Goal: Task Accomplishment & Management: Use online tool/utility

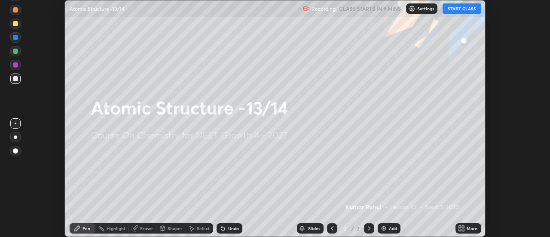
scroll to position [237, 549]
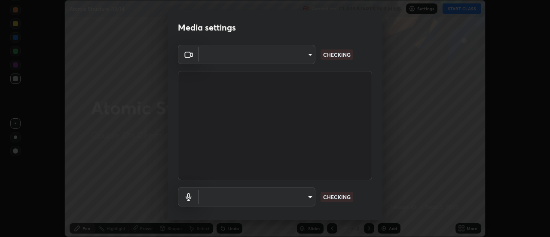
click at [303, 59] on body "Erase all Atomic Structure -13/14 Recording CLASS STARTS IN 9 MINS Settings STA…" at bounding box center [275, 118] width 550 height 237
type input "abd1dd8f698bdb7170c938d45ed7c5a449073cf79ef4f8923fa8d1de0ad96843"
type input "a8a5a171c24800b48f3f78118fe5f2b2d48ca2aa2d62c989cd4de23f99d06a7d"
click at [298, 60] on body "Erase all Atomic Structure -13/14 Recording CLASS STARTS IN 9 MINS Settings STA…" at bounding box center [275, 118] width 550 height 237
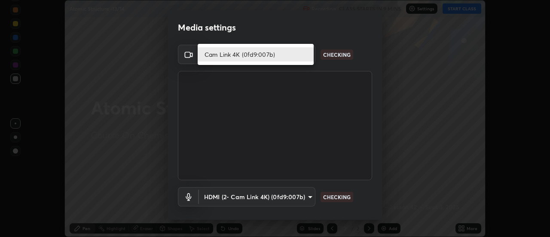
click at [298, 57] on li "Cam Link 4K (0fd9:007b)" at bounding box center [256, 54] width 116 height 14
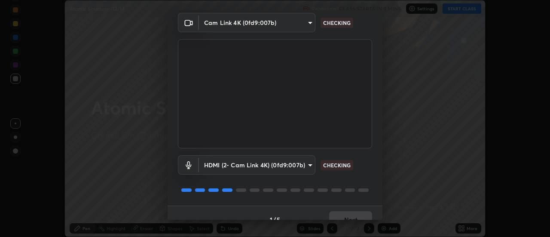
scroll to position [45, 0]
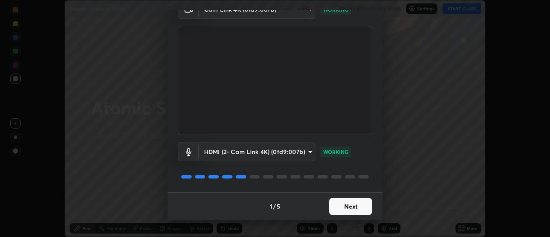
click at [348, 202] on button "Next" at bounding box center [350, 206] width 43 height 17
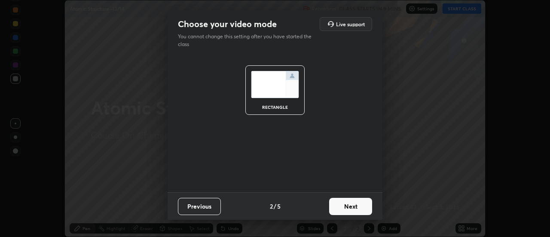
click at [355, 205] on button "Next" at bounding box center [350, 206] width 43 height 17
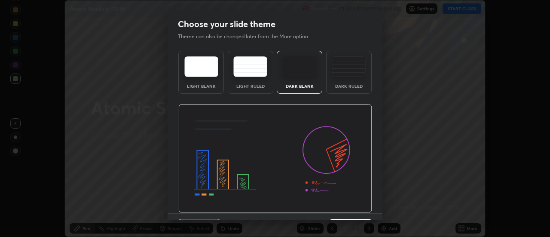
click at [360, 207] on img at bounding box center [275, 158] width 194 height 109
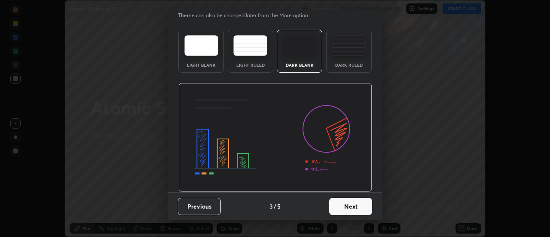
click at [353, 201] on button "Next" at bounding box center [350, 206] width 43 height 17
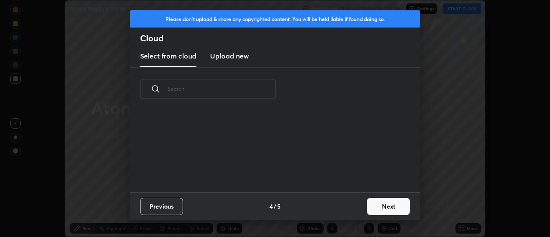
click at [368, 203] on button "Next" at bounding box center [388, 206] width 43 height 17
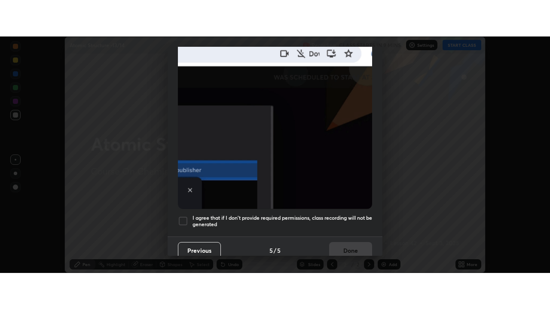
scroll to position [220, 0]
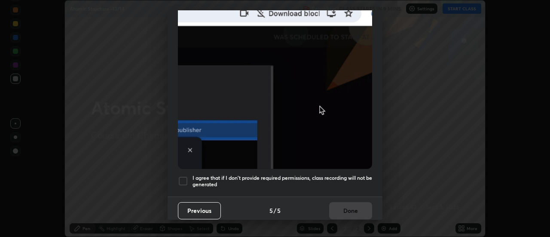
click at [189, 177] on div "I agree that if I don't provide required permissions, class recording will not …" at bounding box center [275, 181] width 194 height 10
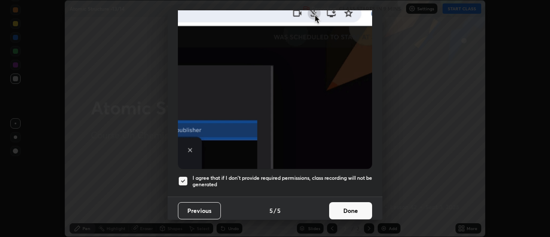
click at [348, 206] on button "Done" at bounding box center [350, 210] width 43 height 17
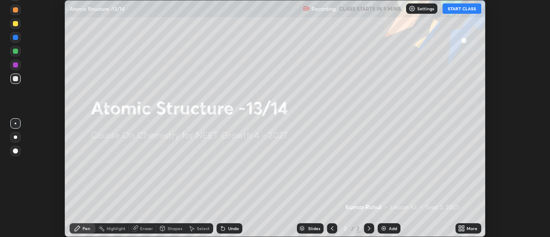
click at [459, 229] on icon at bounding box center [460, 229] width 2 height 2
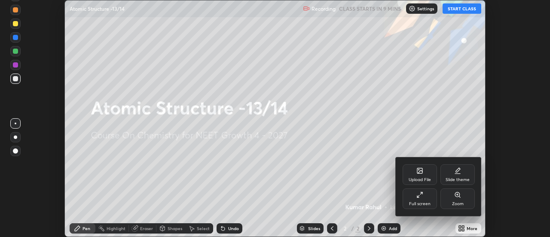
click at [418, 201] on div "Full screen" at bounding box center [419, 203] width 21 height 4
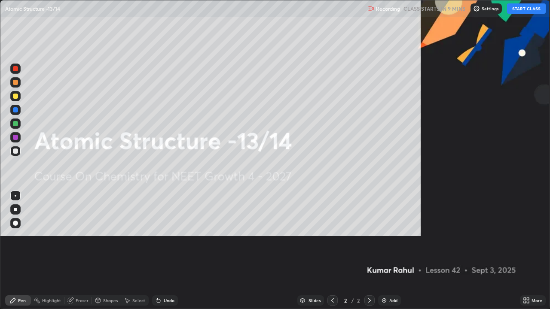
scroll to position [309, 550]
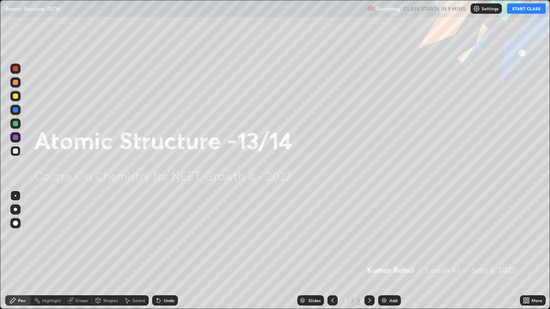
click at [477, 10] on img at bounding box center [476, 8] width 7 height 7
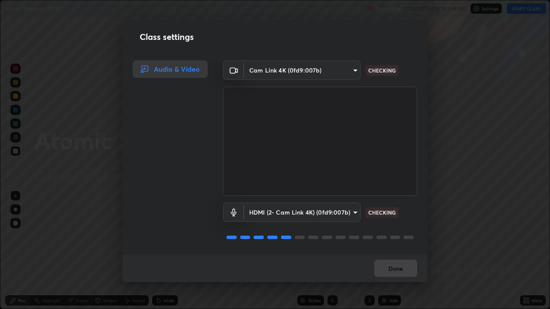
scroll to position [1, 0]
click at [396, 236] on button "Done" at bounding box center [395, 268] width 43 height 17
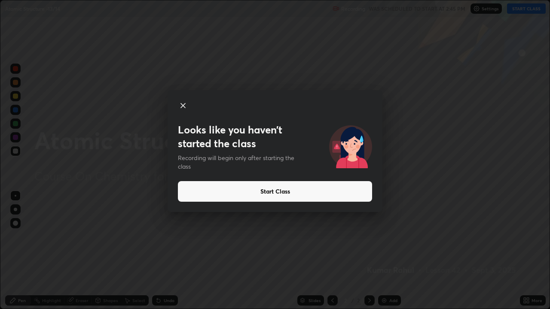
click at [293, 189] on button "Start Class" at bounding box center [275, 191] width 194 height 21
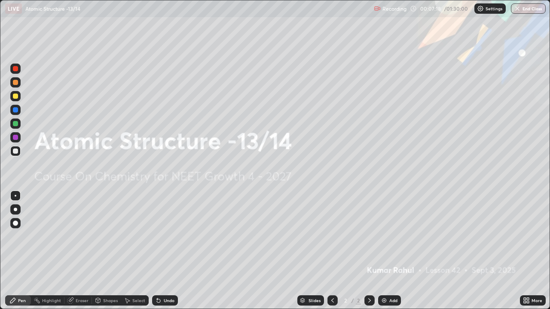
click at [389, 236] on div "Add" at bounding box center [393, 300] width 8 height 4
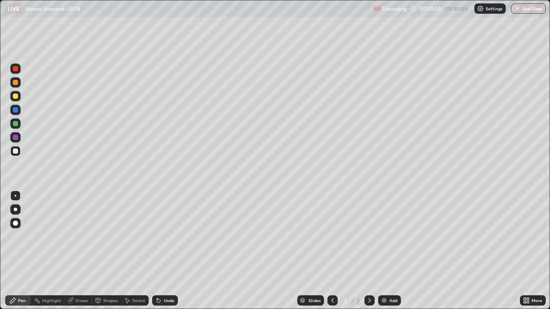
click at [15, 210] on div at bounding box center [15, 209] width 3 height 3
click at [368, 236] on icon at bounding box center [369, 300] width 7 height 7
click at [392, 236] on div "Add" at bounding box center [389, 300] width 23 height 10
click at [82, 236] on div "Eraser" at bounding box center [82, 300] width 13 height 4
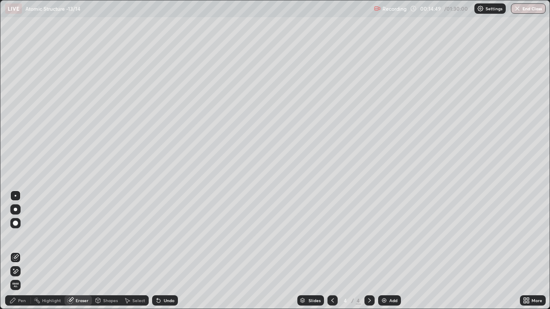
click at [24, 236] on div "Pen" at bounding box center [22, 300] width 8 height 4
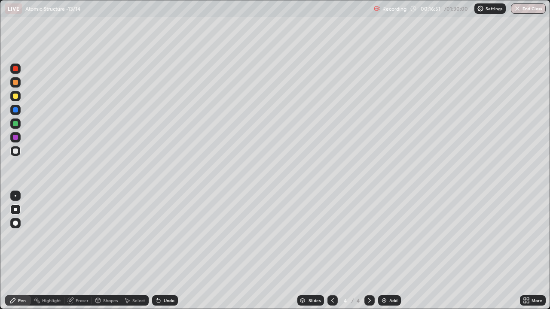
click at [333, 236] on icon at bounding box center [332, 300] width 7 height 7
click at [368, 236] on icon at bounding box center [369, 300] width 7 height 7
click at [389, 236] on div "Add" at bounding box center [393, 300] width 8 height 4
click at [331, 236] on icon at bounding box center [332, 300] width 7 height 7
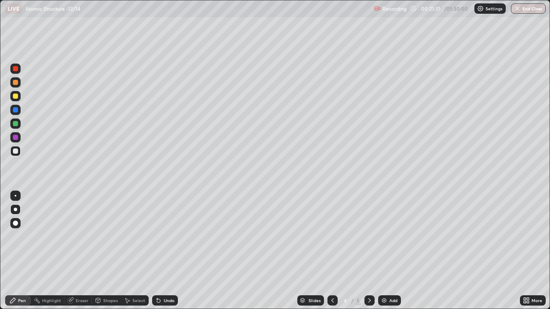
click at [328, 236] on div at bounding box center [332, 300] width 10 height 10
click at [368, 236] on icon at bounding box center [369, 300] width 7 height 7
click at [386, 236] on img at bounding box center [383, 300] width 7 height 7
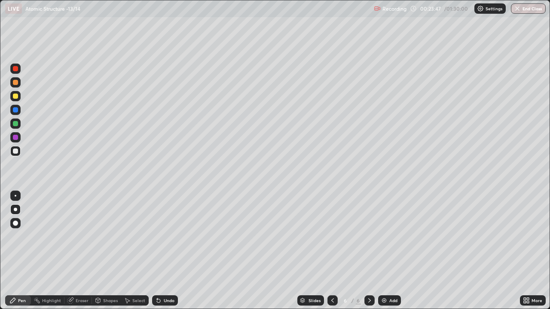
click at [80, 236] on div "Eraser" at bounding box center [82, 300] width 13 height 4
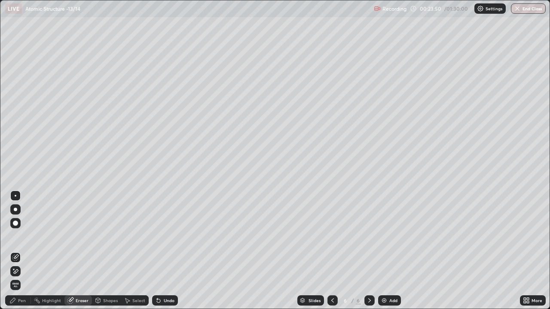
click at [23, 236] on div "Pen" at bounding box center [22, 300] width 8 height 4
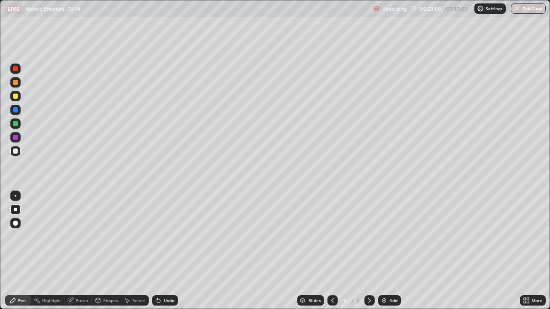
click at [24, 236] on div "Pen" at bounding box center [18, 300] width 26 height 10
click at [83, 236] on div "Eraser" at bounding box center [82, 300] width 13 height 4
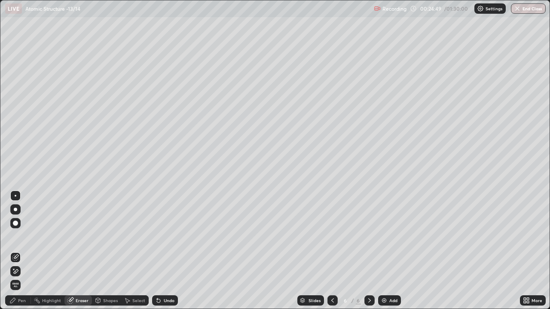
click at [25, 236] on div "Pen" at bounding box center [22, 300] width 8 height 4
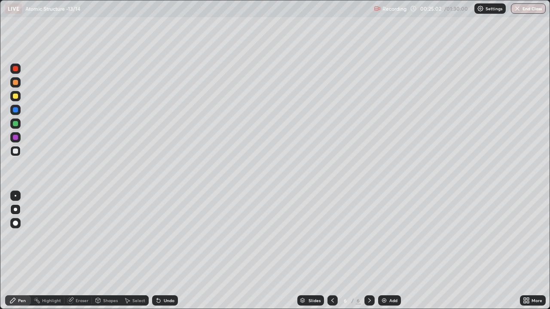
click at [368, 236] on icon at bounding box center [369, 300] width 7 height 7
click at [394, 236] on div "Add" at bounding box center [393, 300] width 8 height 4
click at [332, 236] on icon at bounding box center [332, 300] width 7 height 7
click at [368, 236] on icon at bounding box center [369, 300] width 7 height 7
click at [80, 236] on div "Eraser" at bounding box center [82, 300] width 13 height 4
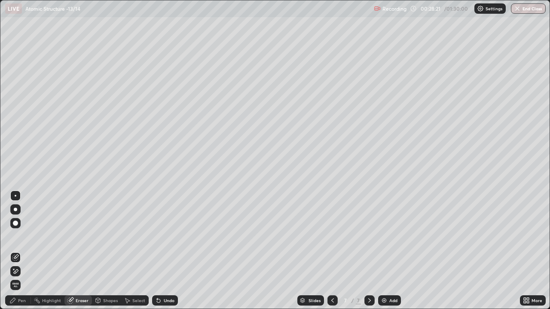
click at [23, 236] on div "Pen" at bounding box center [22, 300] width 8 height 4
click at [22, 236] on div "Pen" at bounding box center [22, 300] width 8 height 4
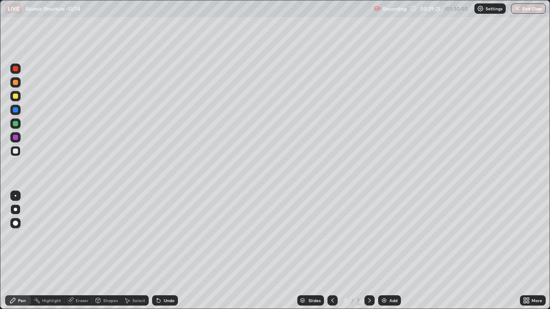
click at [366, 236] on icon at bounding box center [369, 300] width 7 height 7
click at [391, 236] on div "Add" at bounding box center [393, 300] width 8 height 4
click at [16, 96] on div at bounding box center [15, 96] width 5 height 5
click at [332, 236] on icon at bounding box center [332, 300] width 7 height 7
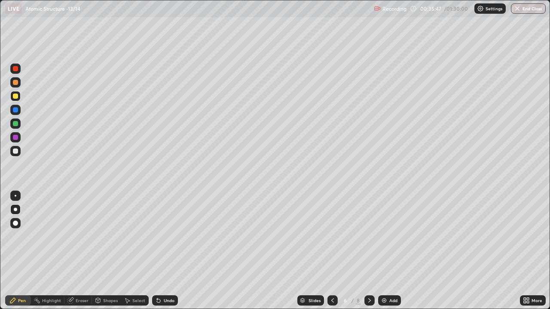
click at [366, 236] on icon at bounding box center [369, 300] width 7 height 7
click at [366, 236] on div at bounding box center [369, 300] width 10 height 10
click at [15, 110] on div at bounding box center [15, 109] width 5 height 5
click at [368, 236] on icon at bounding box center [369, 300] width 7 height 7
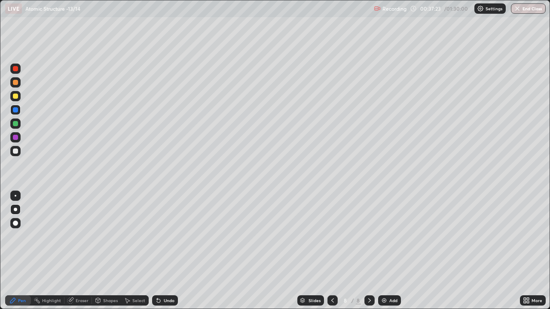
click at [394, 236] on div "Add" at bounding box center [393, 300] width 8 height 4
click at [333, 236] on icon at bounding box center [332, 300] width 7 height 7
click at [333, 236] on div at bounding box center [332, 300] width 10 height 10
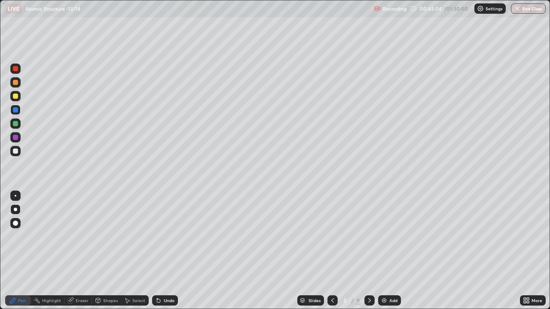
click at [332, 236] on icon at bounding box center [332, 300] width 7 height 7
click at [369, 236] on icon at bounding box center [369, 300] width 3 height 4
click at [372, 236] on div at bounding box center [369, 300] width 10 height 10
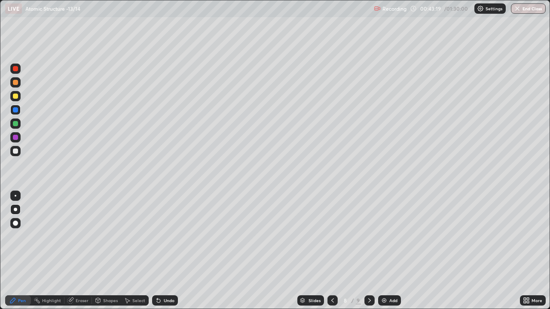
click at [369, 236] on icon at bounding box center [369, 300] width 7 height 7
click at [333, 236] on icon at bounding box center [332, 300] width 7 height 7
click at [332, 236] on icon at bounding box center [332, 300] width 7 height 7
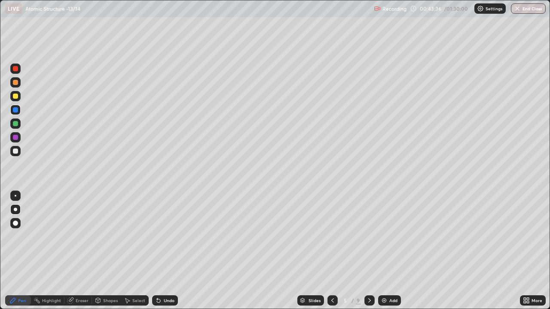
click at [333, 236] on icon at bounding box center [332, 300] width 7 height 7
click at [334, 236] on icon at bounding box center [332, 300] width 7 height 7
click at [371, 236] on div at bounding box center [369, 300] width 10 height 17
click at [368, 236] on icon at bounding box center [369, 300] width 7 height 7
click at [370, 236] on icon at bounding box center [369, 300] width 7 height 7
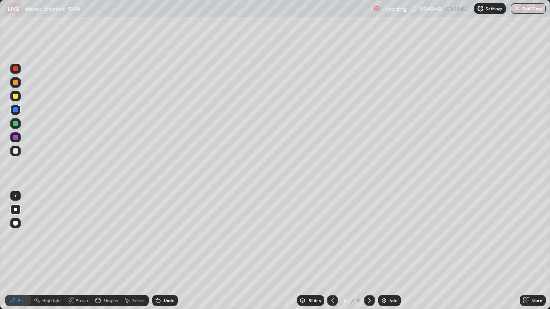
click at [370, 236] on icon at bounding box center [369, 300] width 7 height 7
click at [369, 236] on icon at bounding box center [369, 300] width 7 height 7
click at [370, 236] on div at bounding box center [369, 300] width 10 height 10
click at [80, 236] on div "Eraser" at bounding box center [82, 300] width 13 height 4
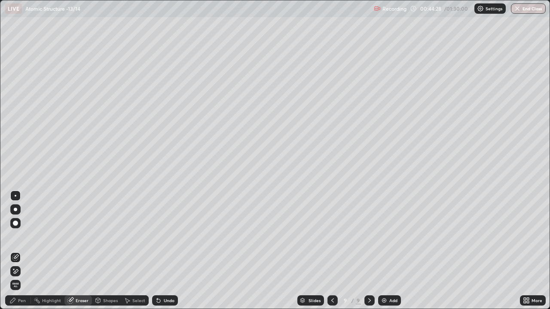
click at [21, 236] on div "Pen" at bounding box center [22, 300] width 8 height 4
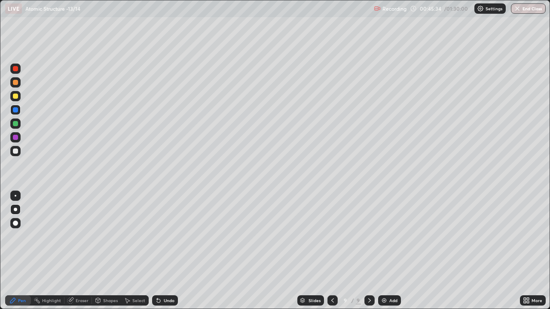
click at [335, 236] on icon at bounding box center [332, 300] width 7 height 7
click at [334, 236] on icon at bounding box center [332, 300] width 7 height 7
click at [332, 236] on icon at bounding box center [332, 300] width 7 height 7
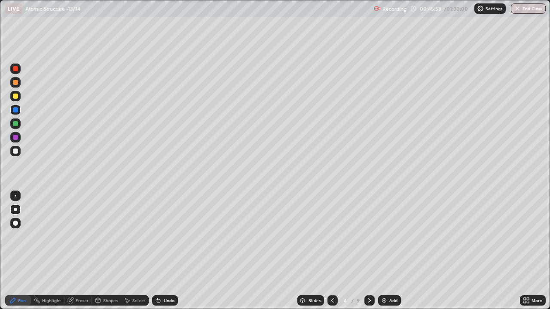
click at [368, 236] on icon at bounding box center [369, 300] width 7 height 7
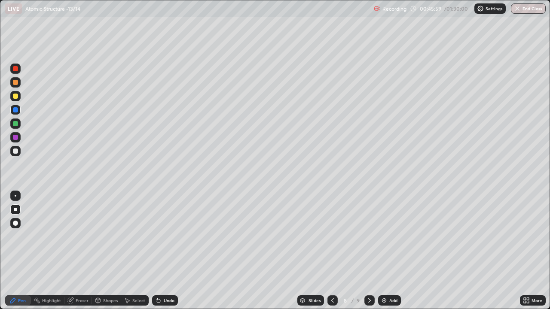
click at [368, 236] on icon at bounding box center [369, 300] width 7 height 7
click at [387, 236] on div "Add" at bounding box center [389, 300] width 23 height 10
click at [84, 236] on div "Eraser" at bounding box center [82, 300] width 13 height 4
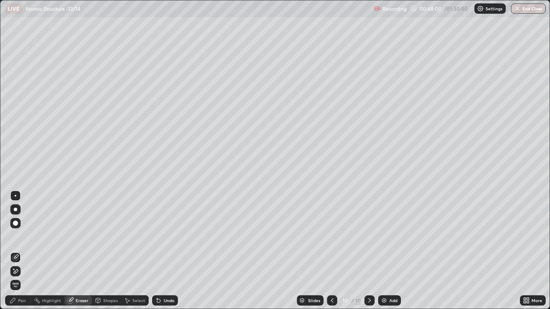
click at [27, 236] on div "Pen" at bounding box center [18, 300] width 26 height 10
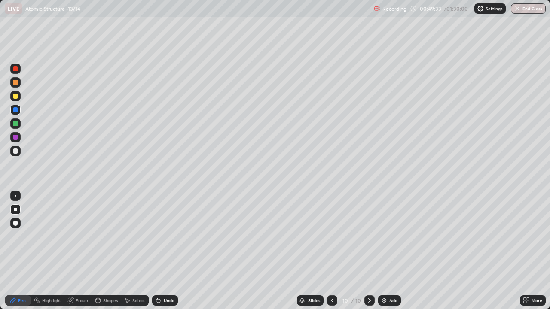
click at [506, 236] on div "Slides 10 / 10 Add" at bounding box center [349, 300] width 342 height 17
click at [82, 236] on div "Eraser" at bounding box center [82, 300] width 13 height 4
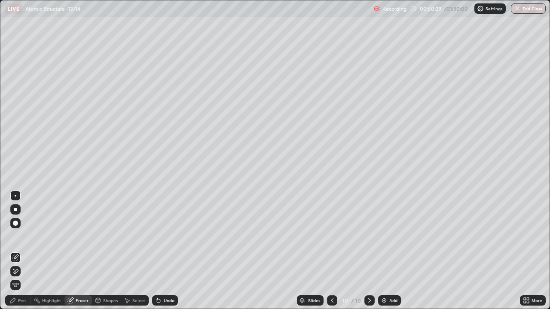
click at [24, 236] on div "Pen" at bounding box center [22, 300] width 8 height 4
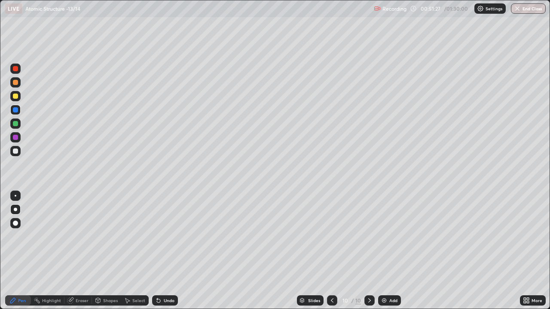
click at [367, 236] on icon at bounding box center [369, 300] width 7 height 7
click at [390, 236] on div "Add" at bounding box center [393, 300] width 8 height 4
click at [331, 236] on icon at bounding box center [332, 300] width 3 height 4
click at [368, 236] on icon at bounding box center [369, 300] width 3 height 4
click at [82, 236] on div "Eraser" at bounding box center [82, 300] width 13 height 4
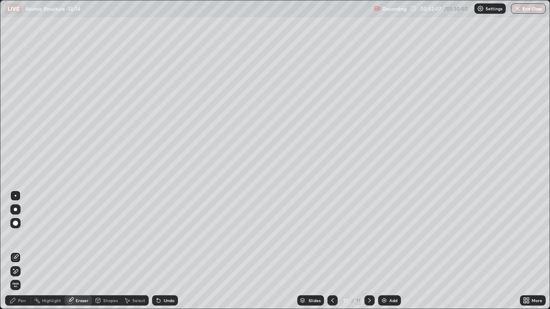
click at [22, 236] on div "Pen" at bounding box center [22, 300] width 8 height 4
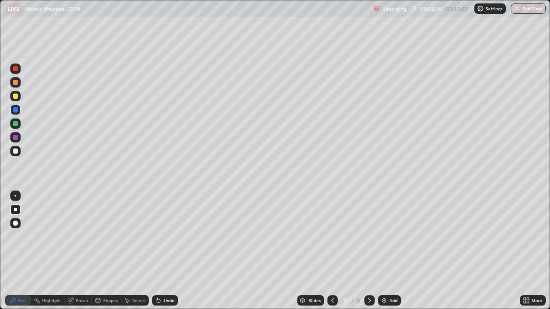
click at [372, 236] on div at bounding box center [369, 300] width 10 height 10
click at [392, 236] on div "Add" at bounding box center [393, 300] width 8 height 4
click at [82, 236] on div "Eraser" at bounding box center [77, 300] width 27 height 10
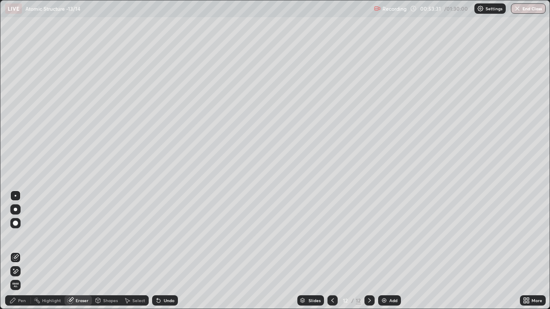
click at [24, 236] on div "Pen" at bounding box center [22, 300] width 8 height 4
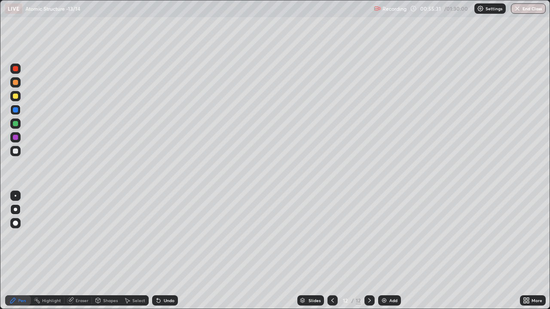
click at [368, 236] on icon at bounding box center [369, 300] width 7 height 7
click at [392, 236] on div "Add" at bounding box center [393, 300] width 8 height 4
click at [17, 97] on div at bounding box center [15, 96] width 5 height 5
click at [336, 236] on div at bounding box center [332, 300] width 10 height 10
click at [368, 236] on icon at bounding box center [369, 300] width 7 height 7
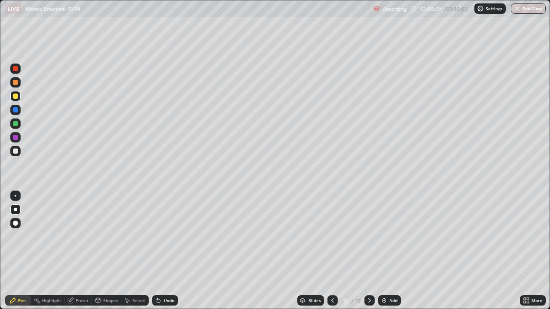
click at [371, 236] on icon at bounding box center [369, 300] width 7 height 7
click at [393, 236] on div "Add" at bounding box center [393, 300] width 8 height 4
click at [20, 151] on div at bounding box center [15, 151] width 10 height 10
click at [18, 149] on div at bounding box center [15, 151] width 10 height 10
click at [332, 236] on icon at bounding box center [332, 300] width 7 height 7
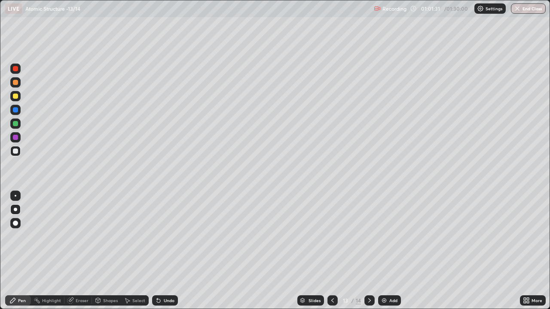
click at [369, 236] on icon at bounding box center [369, 300] width 7 height 7
click at [86, 236] on div "Eraser" at bounding box center [82, 300] width 13 height 4
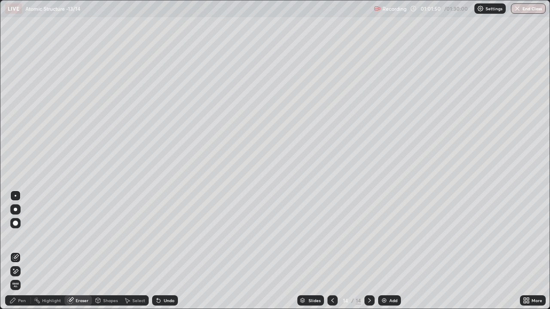
click at [24, 236] on div "Pen" at bounding box center [22, 300] width 8 height 4
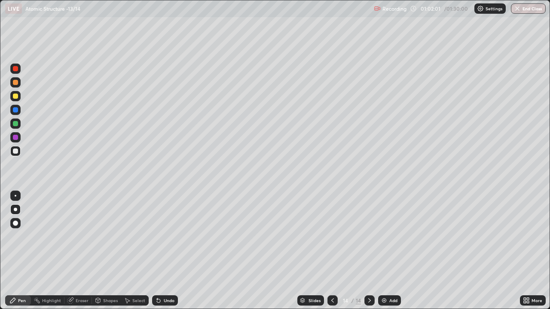
click at [331, 236] on icon at bounding box center [332, 300] width 7 height 7
click at [332, 236] on icon at bounding box center [332, 300] width 7 height 7
click at [368, 236] on icon at bounding box center [369, 300] width 7 height 7
click at [366, 236] on icon at bounding box center [369, 300] width 7 height 7
click at [81, 236] on div "Eraser" at bounding box center [82, 300] width 13 height 4
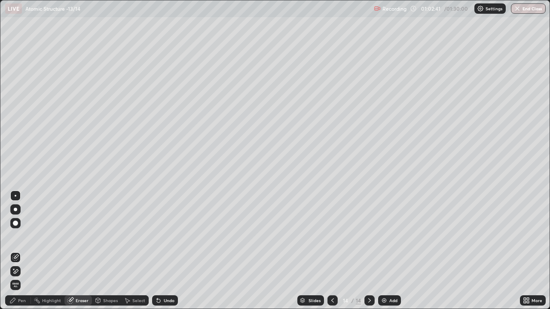
click at [21, 236] on div "Pen" at bounding box center [22, 300] width 8 height 4
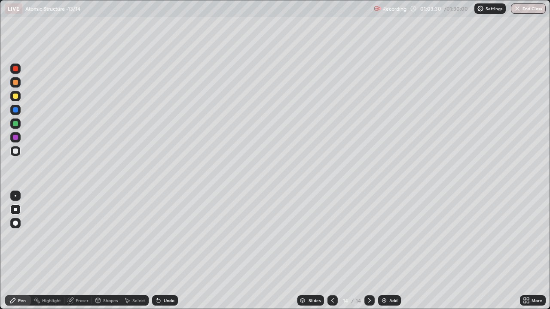
click at [327, 236] on div at bounding box center [332, 300] width 10 height 10
click at [367, 236] on icon at bounding box center [369, 300] width 7 height 7
click at [82, 236] on div "Eraser" at bounding box center [82, 300] width 13 height 4
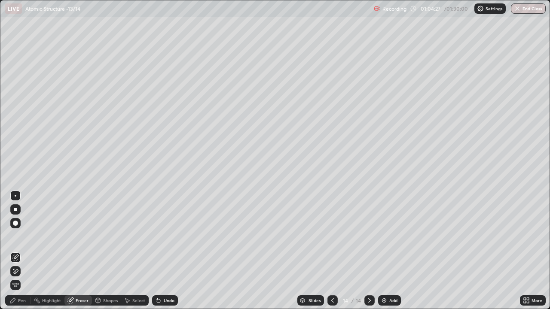
click at [21, 236] on div "Pen" at bounding box center [22, 300] width 8 height 4
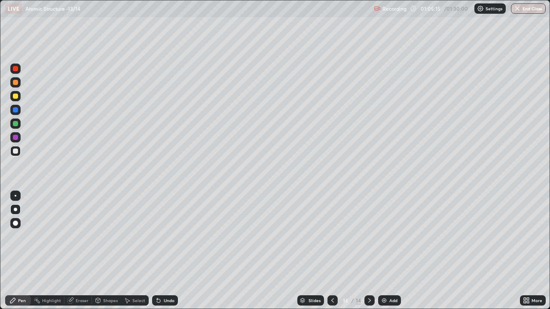
click at [332, 236] on icon at bounding box center [332, 300] width 7 height 7
click at [369, 236] on icon at bounding box center [369, 300] width 7 height 7
click at [335, 236] on icon at bounding box center [332, 300] width 7 height 7
click at [368, 236] on icon at bounding box center [369, 300] width 7 height 7
click at [368, 236] on icon at bounding box center [369, 300] width 3 height 4
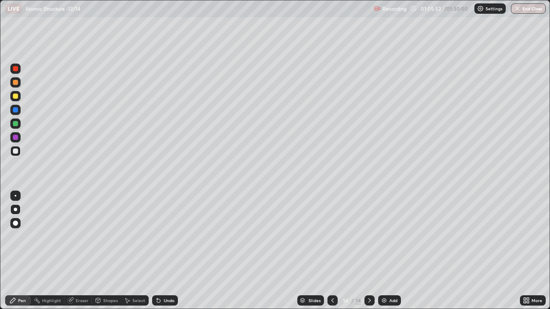
click at [389, 236] on div "Add" at bounding box center [393, 300] width 8 height 4
click at [332, 236] on icon at bounding box center [332, 300] width 7 height 7
click at [368, 236] on icon at bounding box center [369, 300] width 3 height 4
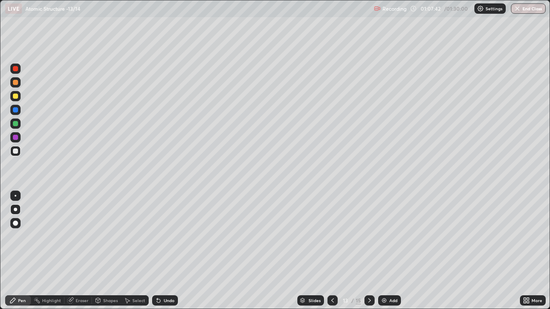
click at [368, 236] on icon at bounding box center [369, 300] width 7 height 7
click at [395, 236] on div "Add" at bounding box center [393, 300] width 8 height 4
click at [335, 236] on div at bounding box center [332, 300] width 10 height 10
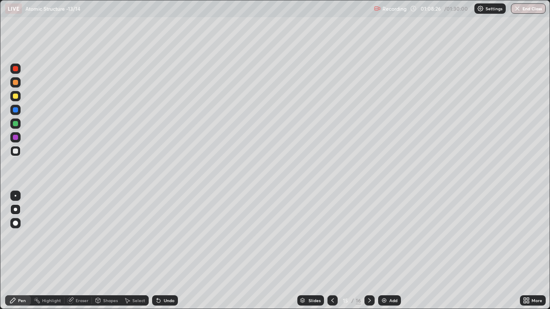
click at [371, 236] on icon at bounding box center [369, 300] width 7 height 7
click at [84, 236] on div "Eraser" at bounding box center [82, 300] width 13 height 4
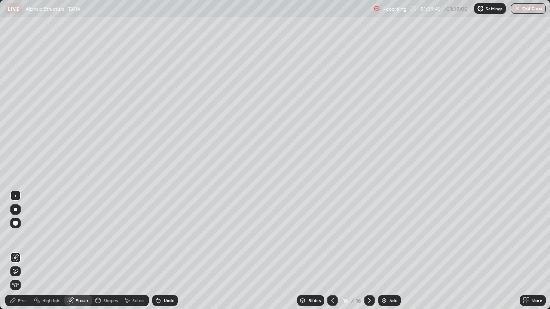
click at [22, 236] on div "Pen" at bounding box center [22, 300] width 8 height 4
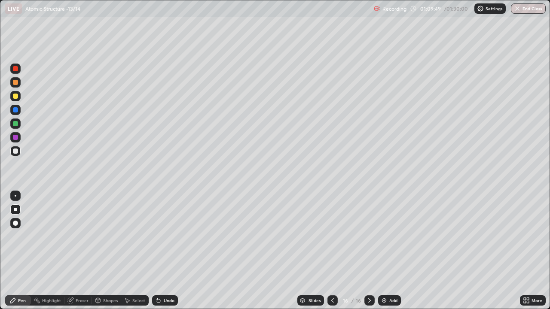
click at [329, 236] on icon at bounding box center [332, 300] width 7 height 7
click at [81, 236] on div "Eraser" at bounding box center [82, 300] width 13 height 4
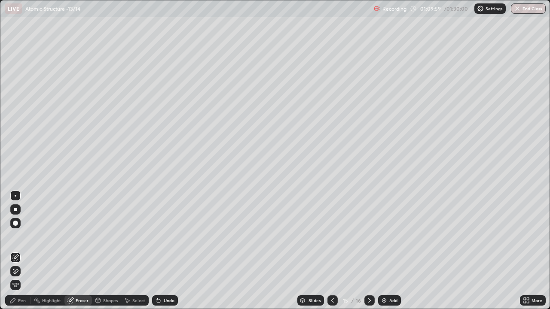
click at [21, 236] on div "Pen" at bounding box center [22, 300] width 8 height 4
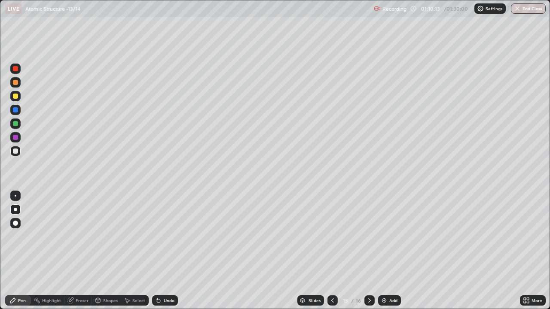
click at [366, 236] on icon at bounding box center [369, 300] width 7 height 7
click at [86, 236] on div "Eraser" at bounding box center [82, 300] width 13 height 4
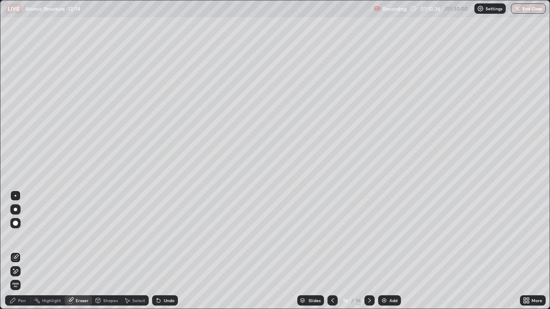
click at [22, 236] on div "Pen" at bounding box center [22, 300] width 8 height 4
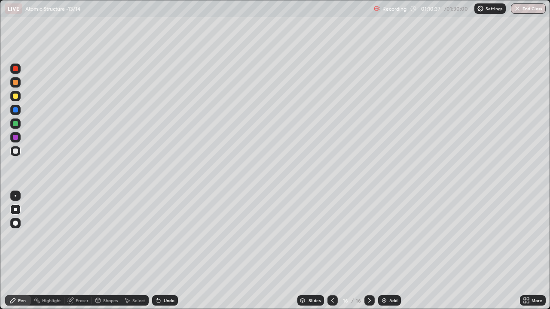
click at [22, 236] on div "Pen" at bounding box center [22, 300] width 8 height 4
click at [82, 236] on div "Eraser" at bounding box center [82, 300] width 13 height 4
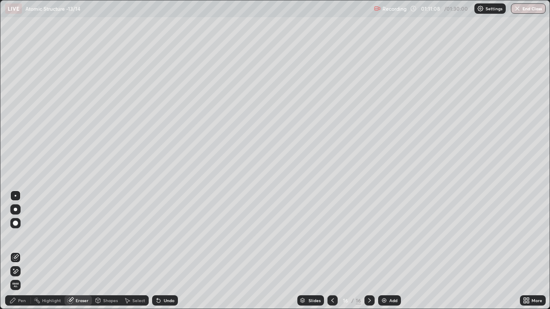
click at [19, 236] on span "Erase all" at bounding box center [15, 285] width 9 height 5
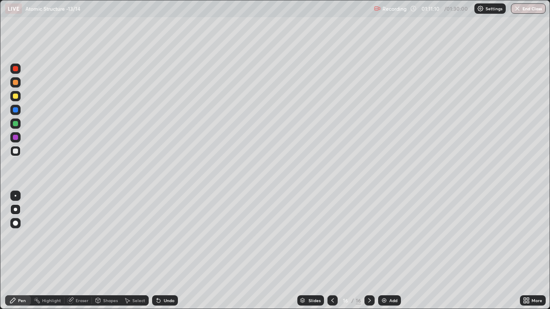
click at [331, 236] on icon at bounding box center [332, 300] width 3 height 4
click at [82, 236] on div "Eraser" at bounding box center [82, 300] width 13 height 4
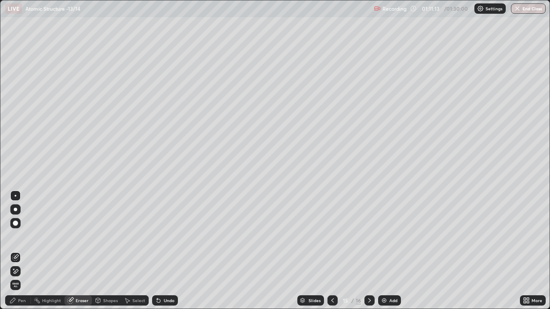
click at [15, 236] on span "Erase all" at bounding box center [15, 285] width 9 height 5
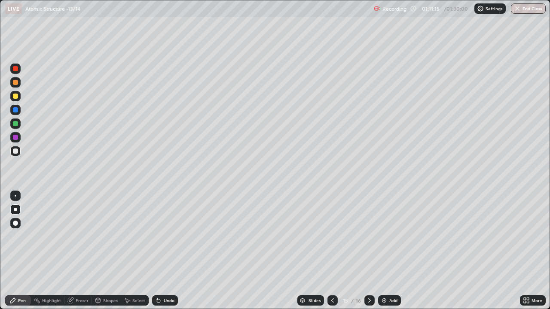
click at [332, 236] on icon at bounding box center [332, 300] width 7 height 7
click at [82, 236] on div "Eraser" at bounding box center [82, 300] width 13 height 4
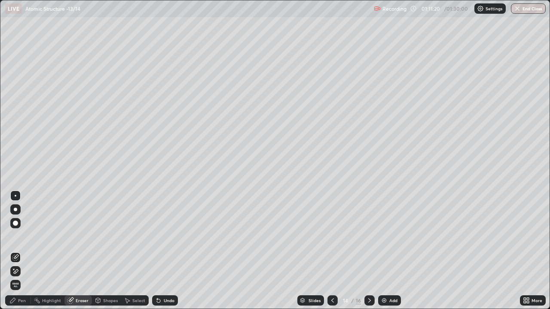
click at [18, 236] on span "Erase all" at bounding box center [15, 285] width 9 height 5
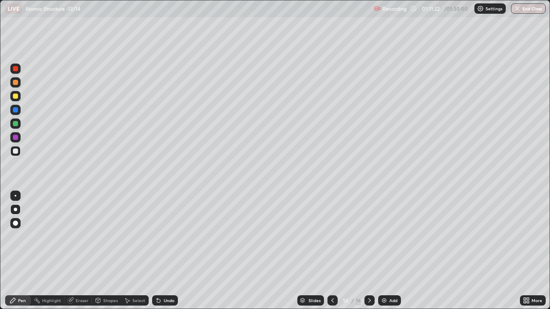
click at [331, 236] on icon at bounding box center [332, 300] width 7 height 7
click at [25, 236] on div "Pen" at bounding box center [18, 300] width 26 height 10
click at [18, 152] on div at bounding box center [15, 151] width 10 height 10
click at [332, 236] on icon at bounding box center [332, 300] width 7 height 7
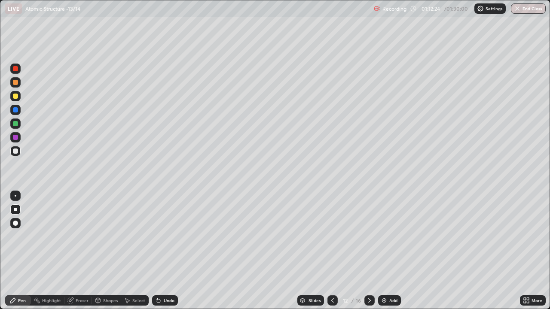
click at [331, 236] on icon at bounding box center [332, 300] width 7 height 7
click at [329, 236] on icon at bounding box center [332, 300] width 7 height 7
click at [332, 236] on icon at bounding box center [332, 300] width 7 height 7
click at [329, 236] on icon at bounding box center [332, 300] width 7 height 7
click at [332, 236] on icon at bounding box center [332, 300] width 7 height 7
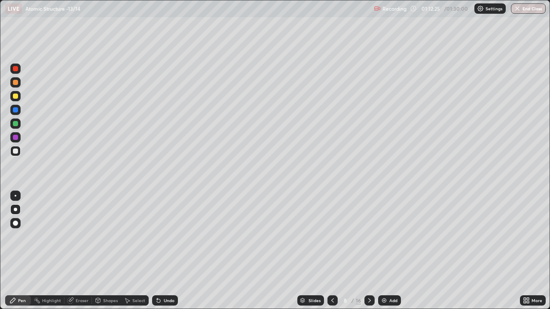
click at [332, 236] on icon at bounding box center [332, 300] width 7 height 7
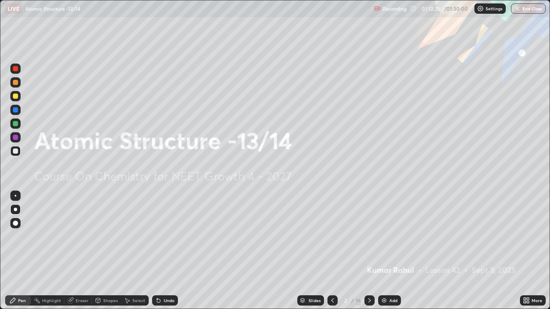
click at [368, 236] on icon at bounding box center [369, 300] width 7 height 7
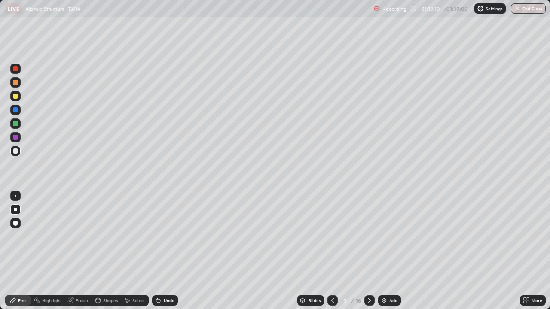
click at [369, 236] on icon at bounding box center [369, 300] width 7 height 7
click at [332, 236] on icon at bounding box center [332, 300] width 7 height 7
click at [369, 236] on icon at bounding box center [369, 300] width 7 height 7
click at [335, 236] on div at bounding box center [332, 300] width 10 height 10
click at [368, 236] on icon at bounding box center [369, 300] width 7 height 7
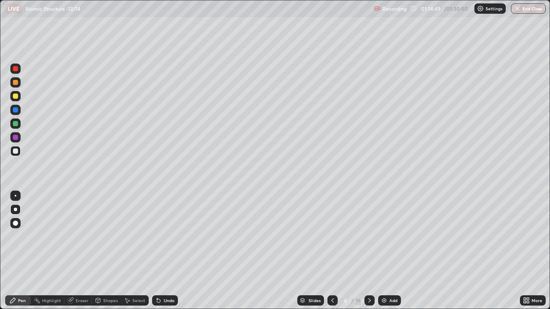
click at [368, 236] on icon at bounding box center [369, 300] width 7 height 7
click at [370, 236] on icon at bounding box center [369, 300] width 7 height 7
click at [368, 236] on icon at bounding box center [369, 300] width 7 height 7
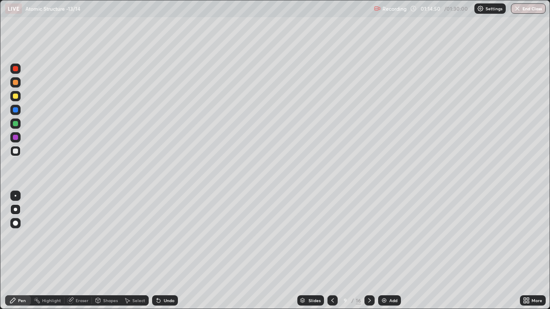
click at [372, 236] on div at bounding box center [369, 300] width 10 height 10
click at [373, 236] on div at bounding box center [369, 300] width 10 height 10
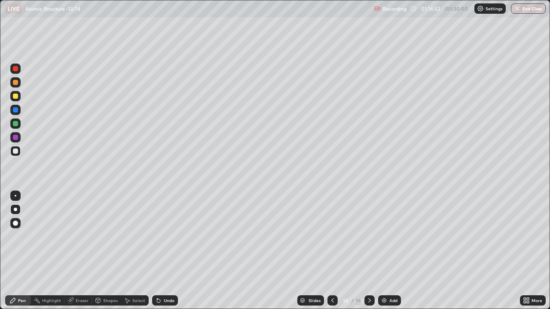
click at [332, 236] on icon at bounding box center [332, 300] width 7 height 7
click at [369, 236] on icon at bounding box center [369, 300] width 3 height 4
click at [328, 236] on div at bounding box center [332, 300] width 10 height 10
click at [366, 236] on icon at bounding box center [369, 300] width 7 height 7
click at [333, 236] on icon at bounding box center [332, 300] width 7 height 7
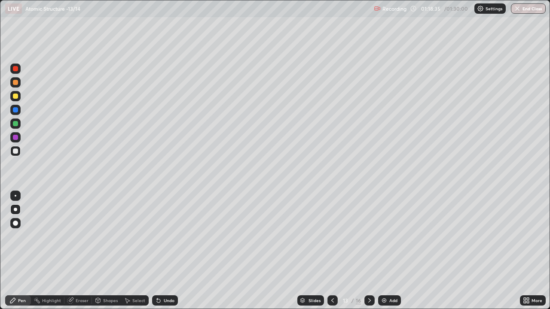
click at [332, 236] on icon at bounding box center [332, 300] width 7 height 7
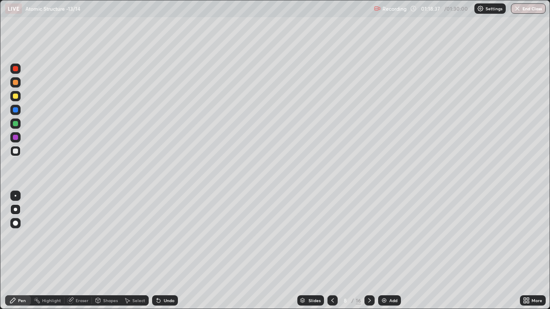
click at [332, 236] on icon at bounding box center [332, 300] width 7 height 7
click at [334, 236] on icon at bounding box center [332, 300] width 7 height 7
click at [333, 236] on icon at bounding box center [332, 300] width 7 height 7
click at [332, 236] on icon at bounding box center [332, 300] width 7 height 7
click at [368, 236] on icon at bounding box center [369, 300] width 7 height 7
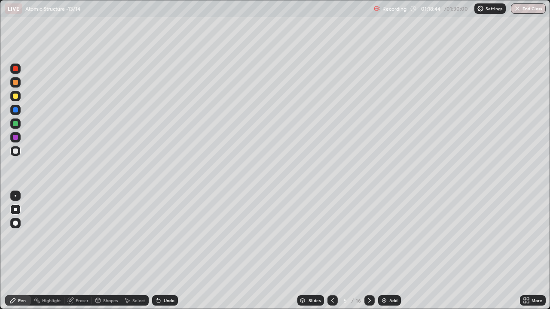
click at [368, 236] on icon at bounding box center [369, 300] width 7 height 7
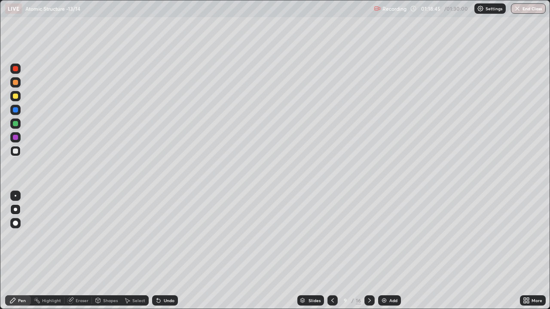
click at [368, 236] on icon at bounding box center [369, 300] width 7 height 7
click at [372, 236] on div at bounding box center [369, 300] width 10 height 10
click at [373, 236] on div at bounding box center [369, 300] width 10 height 10
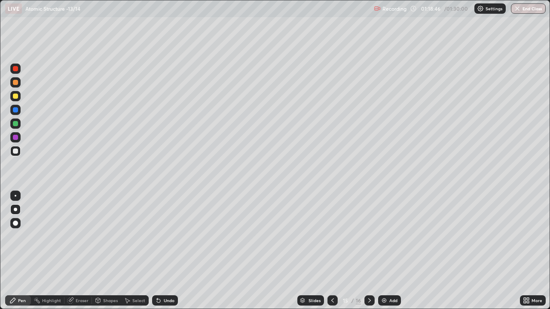
click at [372, 236] on icon at bounding box center [369, 300] width 7 height 7
click at [335, 236] on div at bounding box center [332, 300] width 10 height 10
click at [332, 236] on icon at bounding box center [332, 300] width 7 height 7
click at [368, 236] on icon at bounding box center [369, 300] width 7 height 7
click at [81, 236] on div "Eraser" at bounding box center [82, 300] width 13 height 4
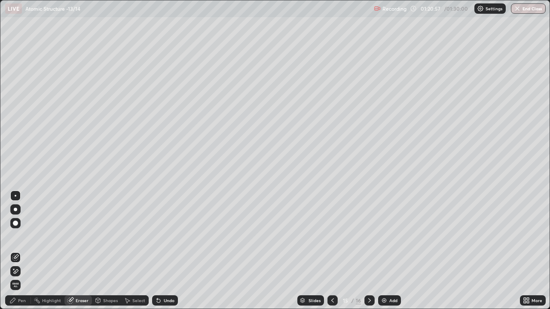
click at [24, 236] on div "Pen" at bounding box center [22, 300] width 8 height 4
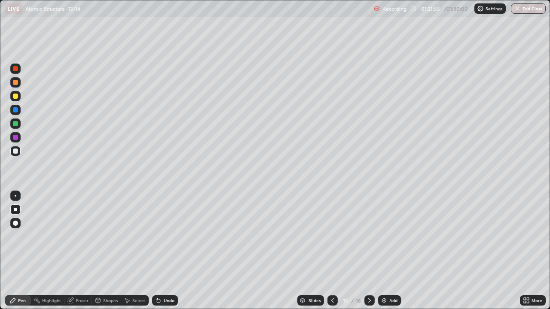
click at [85, 236] on div "Eraser" at bounding box center [82, 300] width 13 height 4
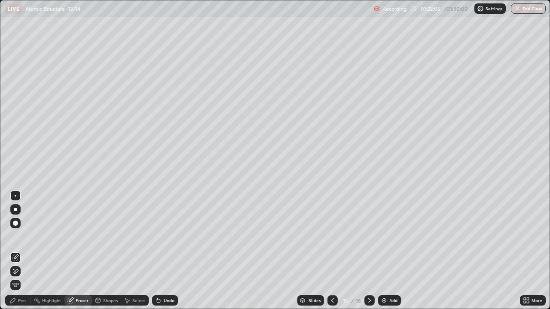
click at [25, 236] on div "Pen" at bounding box center [22, 300] width 8 height 4
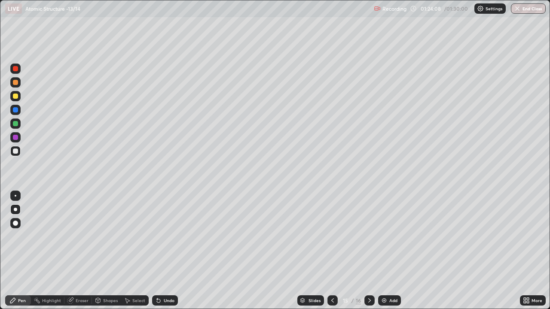
click at [82, 236] on div "Eraser" at bounding box center [82, 300] width 13 height 4
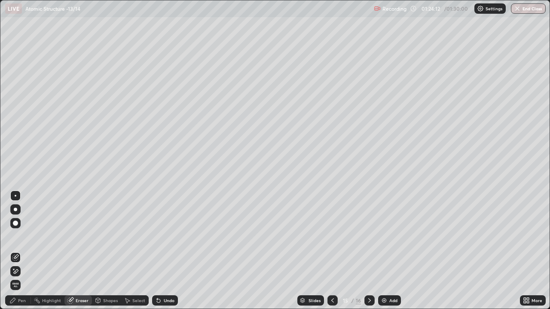
click at [17, 236] on icon at bounding box center [15, 271] width 7 height 7
click at [24, 236] on div "Pen" at bounding box center [22, 300] width 8 height 4
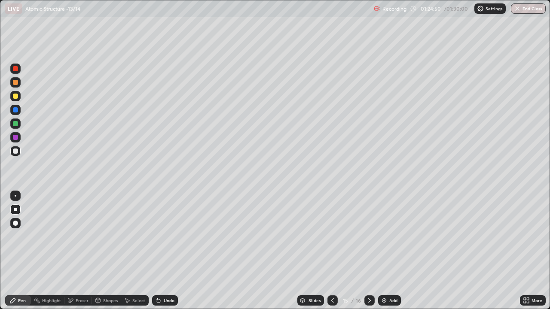
click at [368, 236] on icon at bounding box center [369, 300] width 3 height 4
click at [333, 236] on div at bounding box center [332, 300] width 10 height 10
click at [369, 236] on icon at bounding box center [369, 300] width 7 height 7
click at [16, 96] on div at bounding box center [15, 96] width 5 height 5
click at [369, 236] on icon at bounding box center [369, 300] width 7 height 7
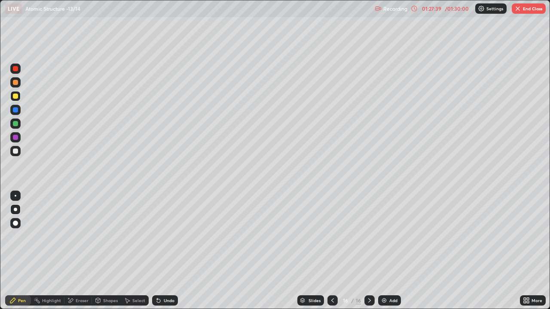
click at [389, 236] on div "Add" at bounding box center [393, 300] width 8 height 4
click at [332, 236] on icon at bounding box center [332, 300] width 7 height 7
click at [15, 152] on div at bounding box center [15, 151] width 5 height 5
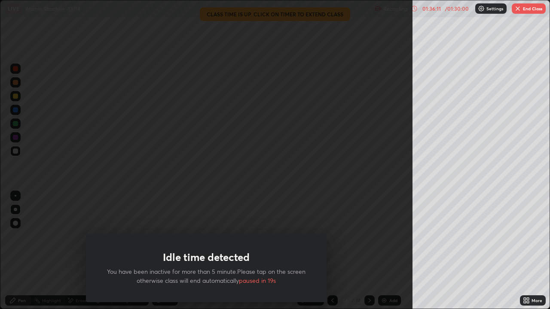
click at [84, 180] on div "Idle time detected You have been inactive for more than 5 minute.Please tap on …" at bounding box center [206, 154] width 412 height 309
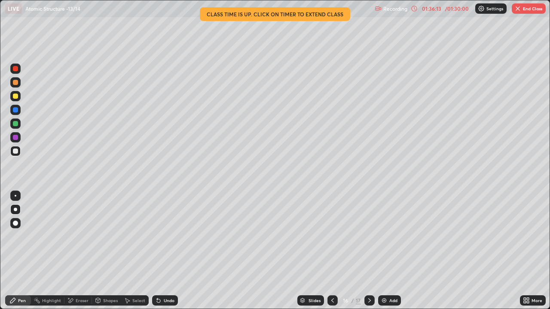
click at [521, 9] on button "End Class" at bounding box center [528, 8] width 34 height 10
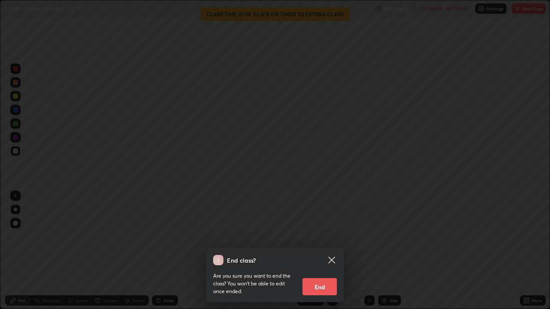
click at [321, 236] on button "End" at bounding box center [319, 286] width 34 height 17
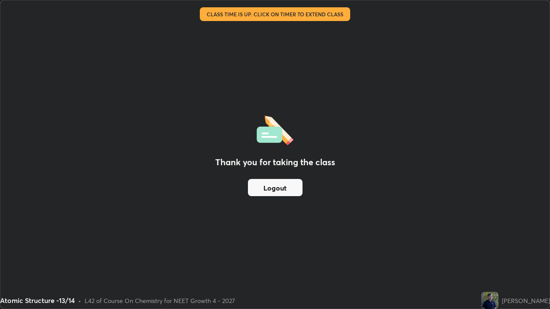
click at [282, 183] on button "Logout" at bounding box center [275, 187] width 55 height 17
